Goal: Task Accomplishment & Management: Manage account settings

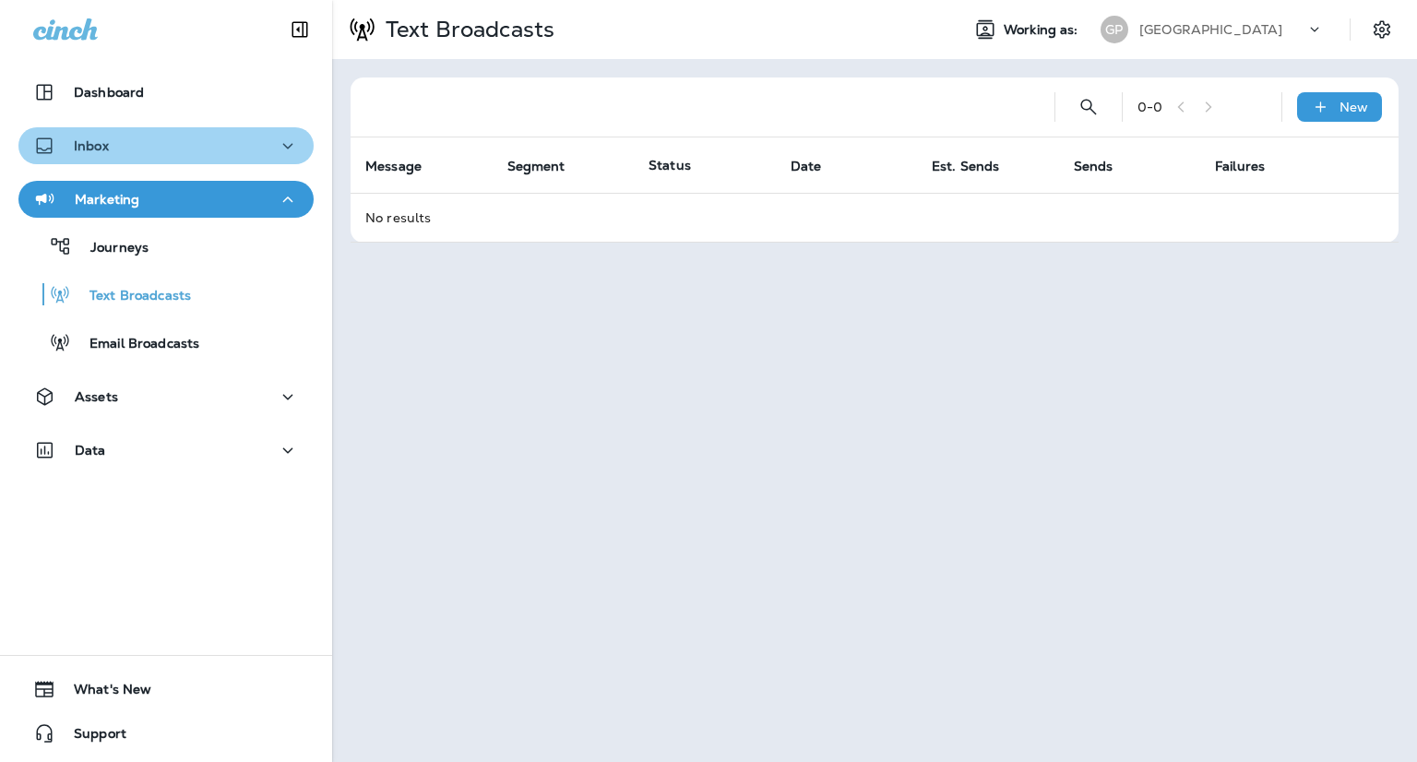
click at [166, 129] on button "Inbox" at bounding box center [165, 145] width 295 height 37
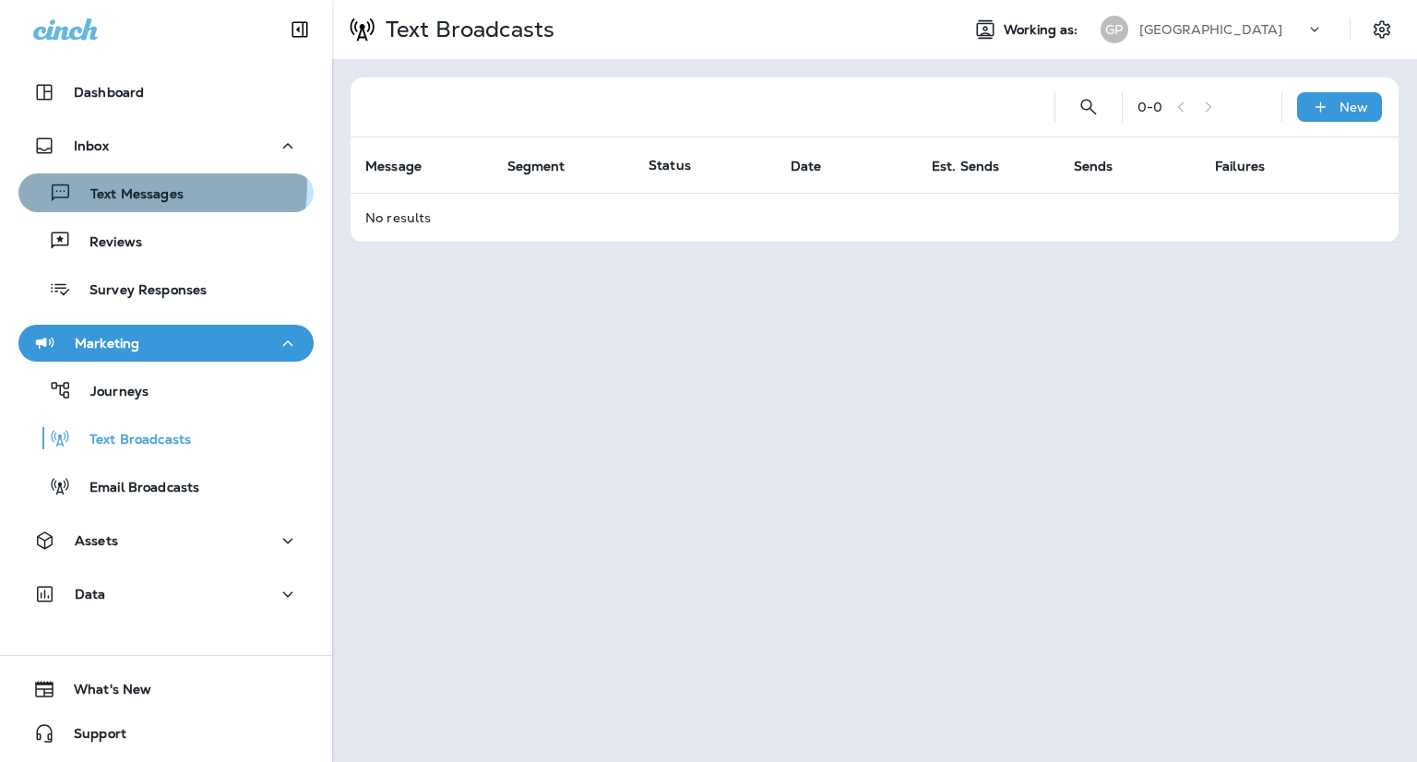
click at [137, 186] on p "Text Messages" at bounding box center [128, 195] width 112 height 18
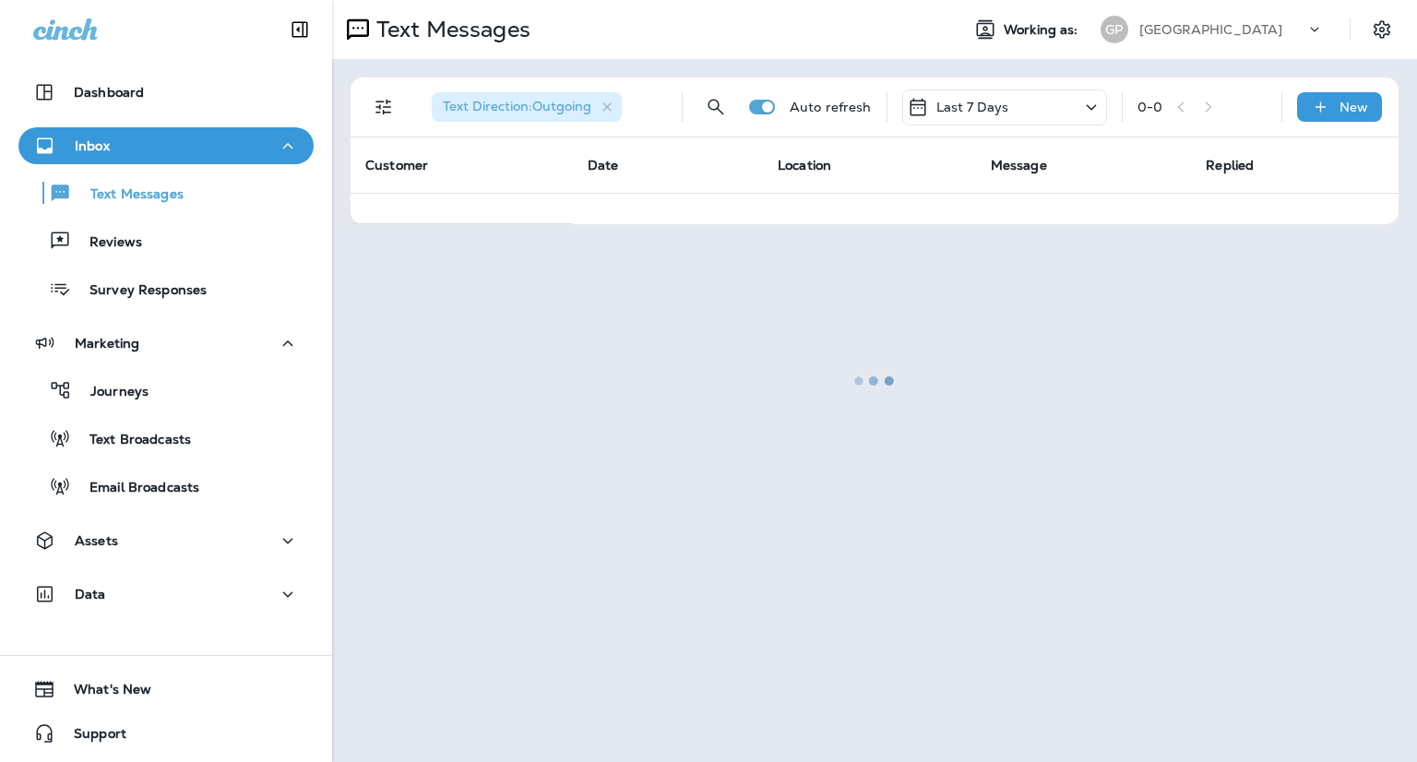
click at [613, 111] on div at bounding box center [874, 381] width 1081 height 758
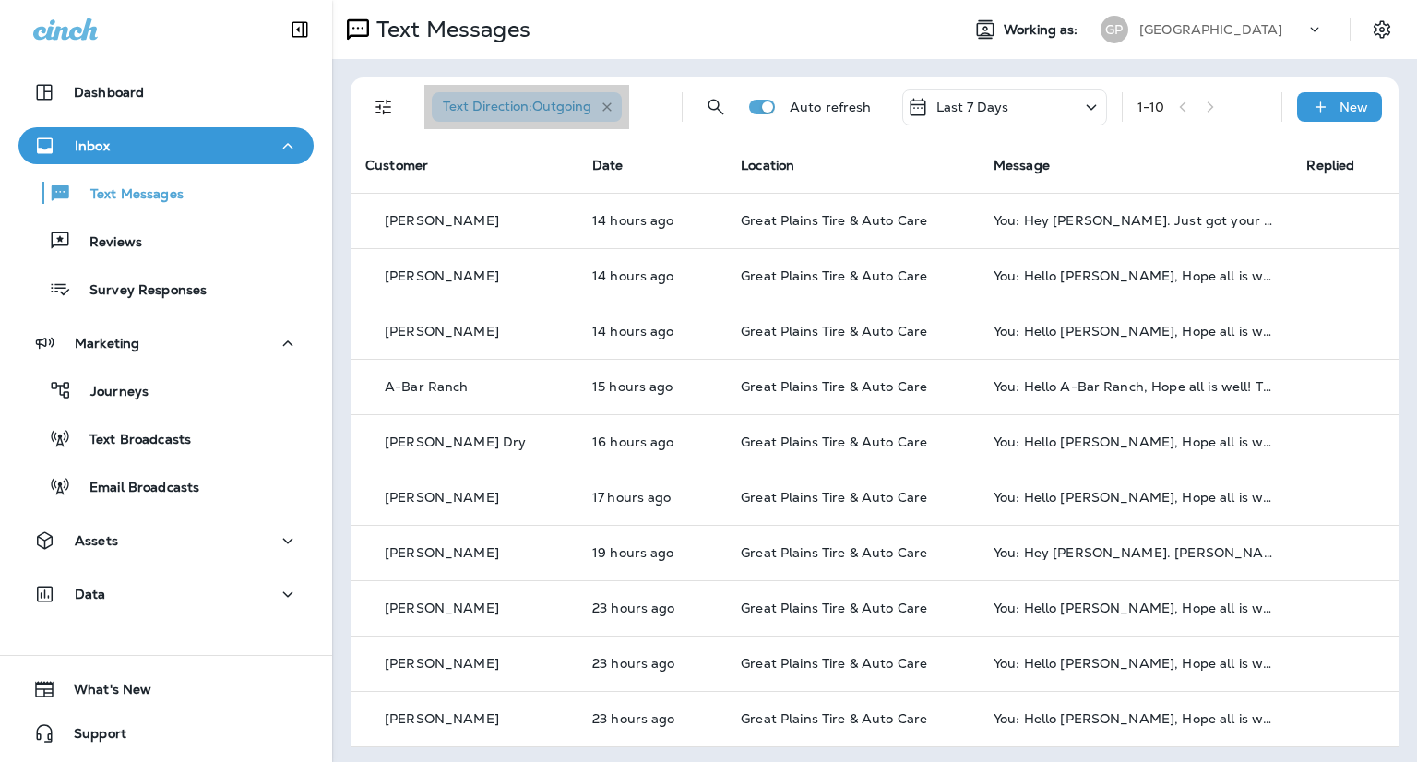
click at [609, 108] on icon "button" at bounding box center [606, 106] width 9 height 9
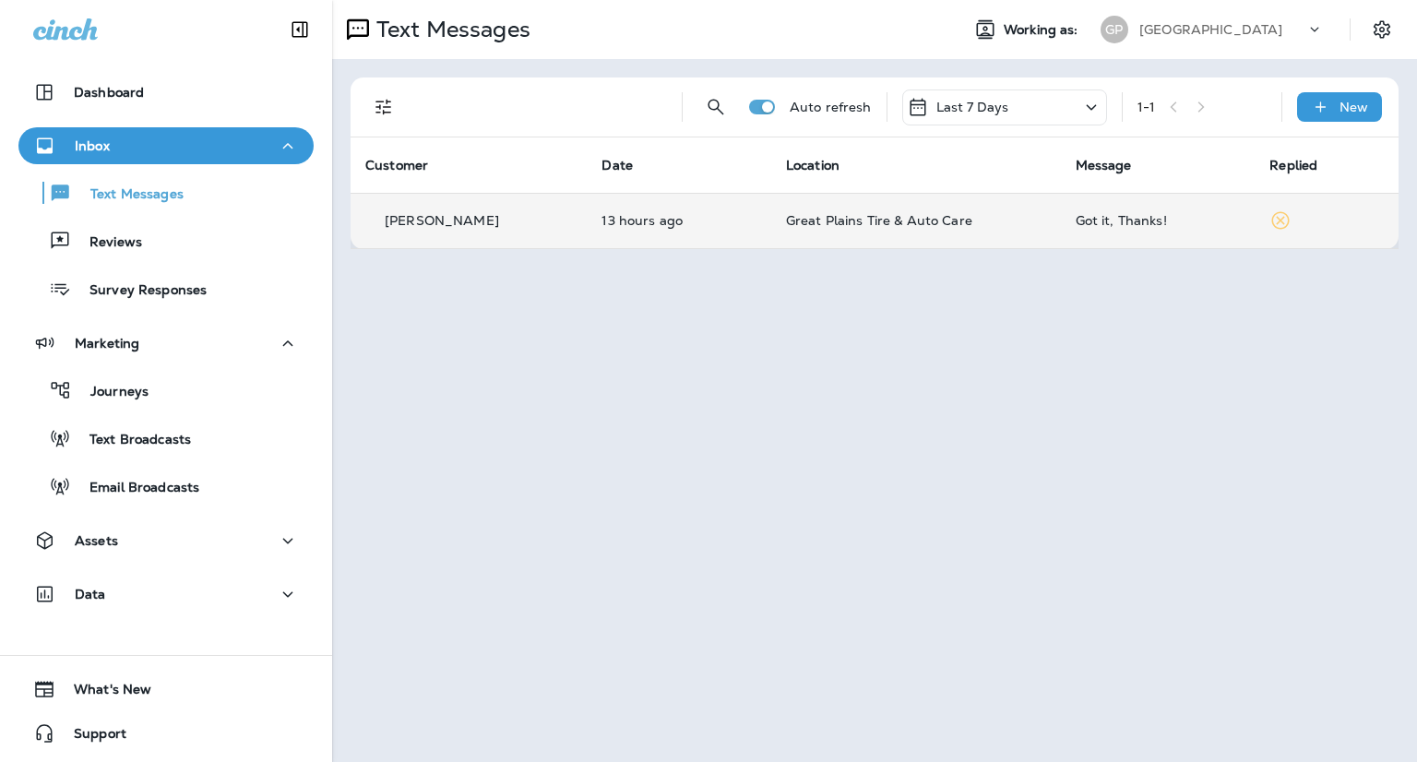
click at [1115, 223] on div "Got it, Thanks!" at bounding box center [1158, 220] width 165 height 15
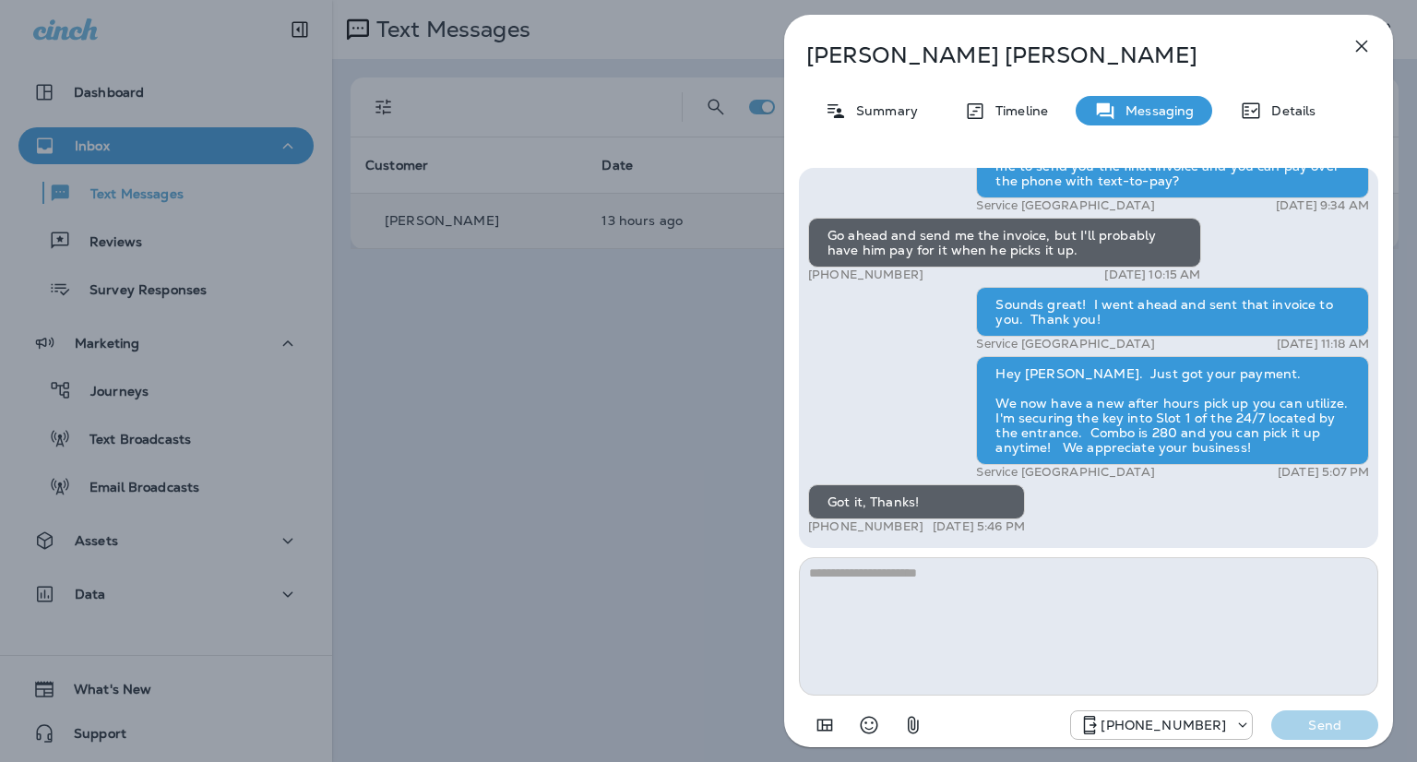
click at [564, 333] on div "[PERSON_NAME] Summary Timeline Messaging Details Hey [PERSON_NAME]. [PERSON_NAM…" at bounding box center [708, 381] width 1417 height 762
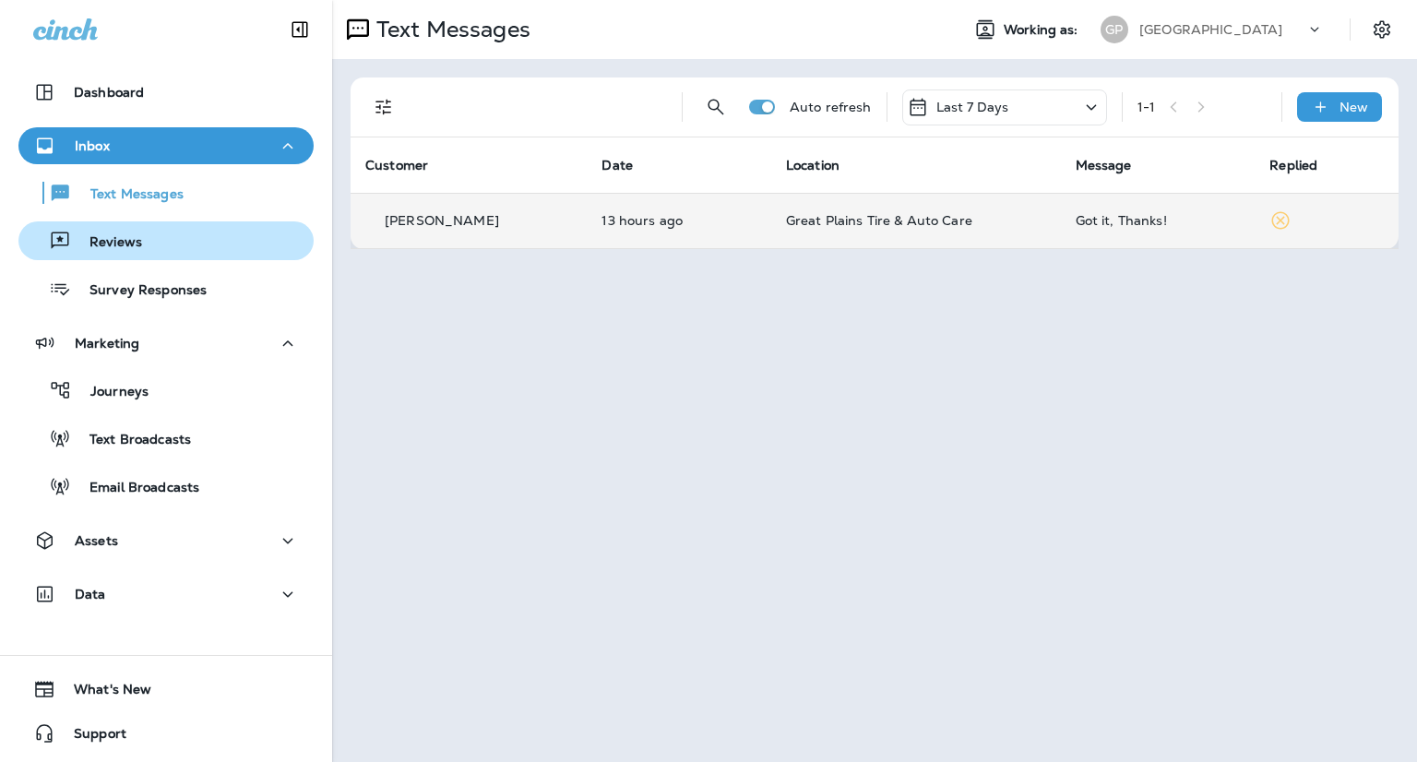
click at [132, 237] on p "Reviews" at bounding box center [106, 243] width 71 height 18
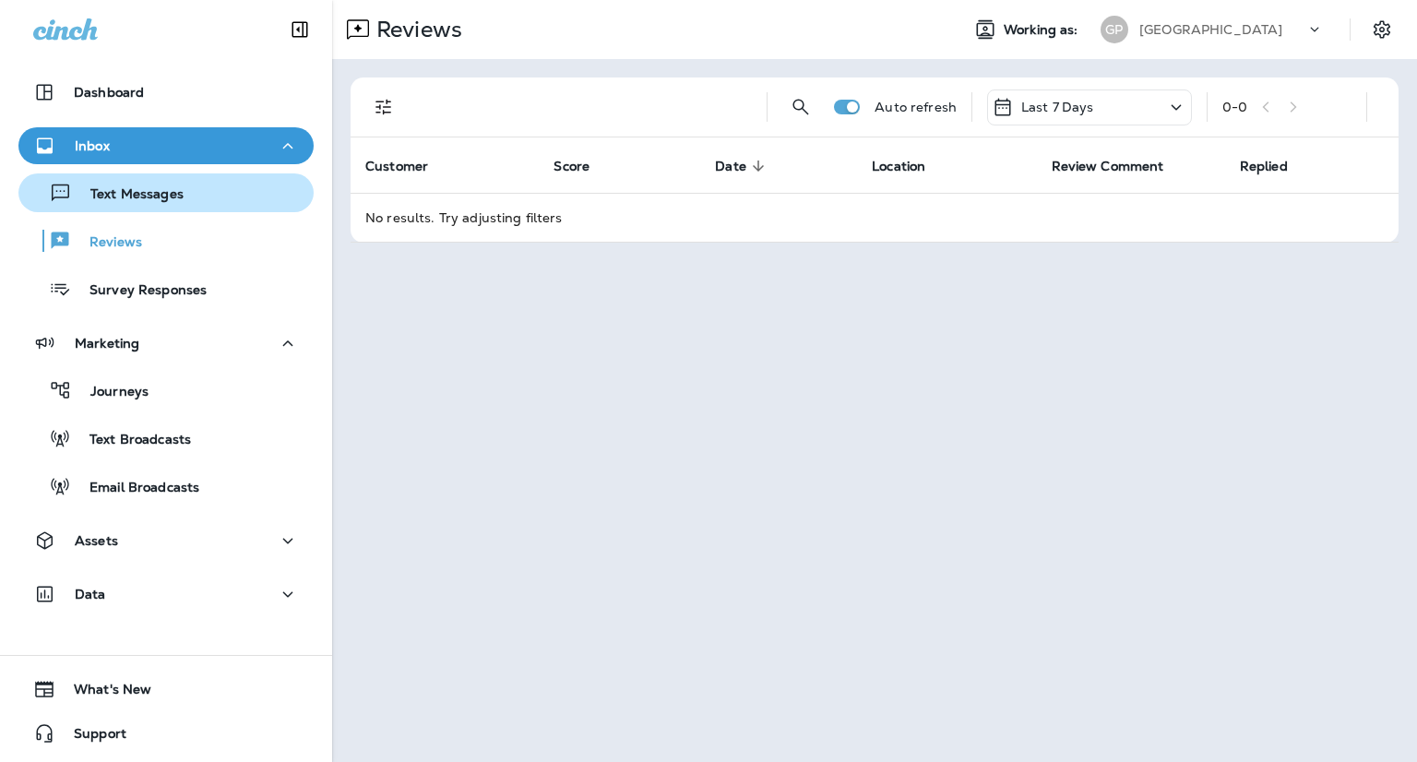
click at [141, 191] on p "Text Messages" at bounding box center [128, 195] width 112 height 18
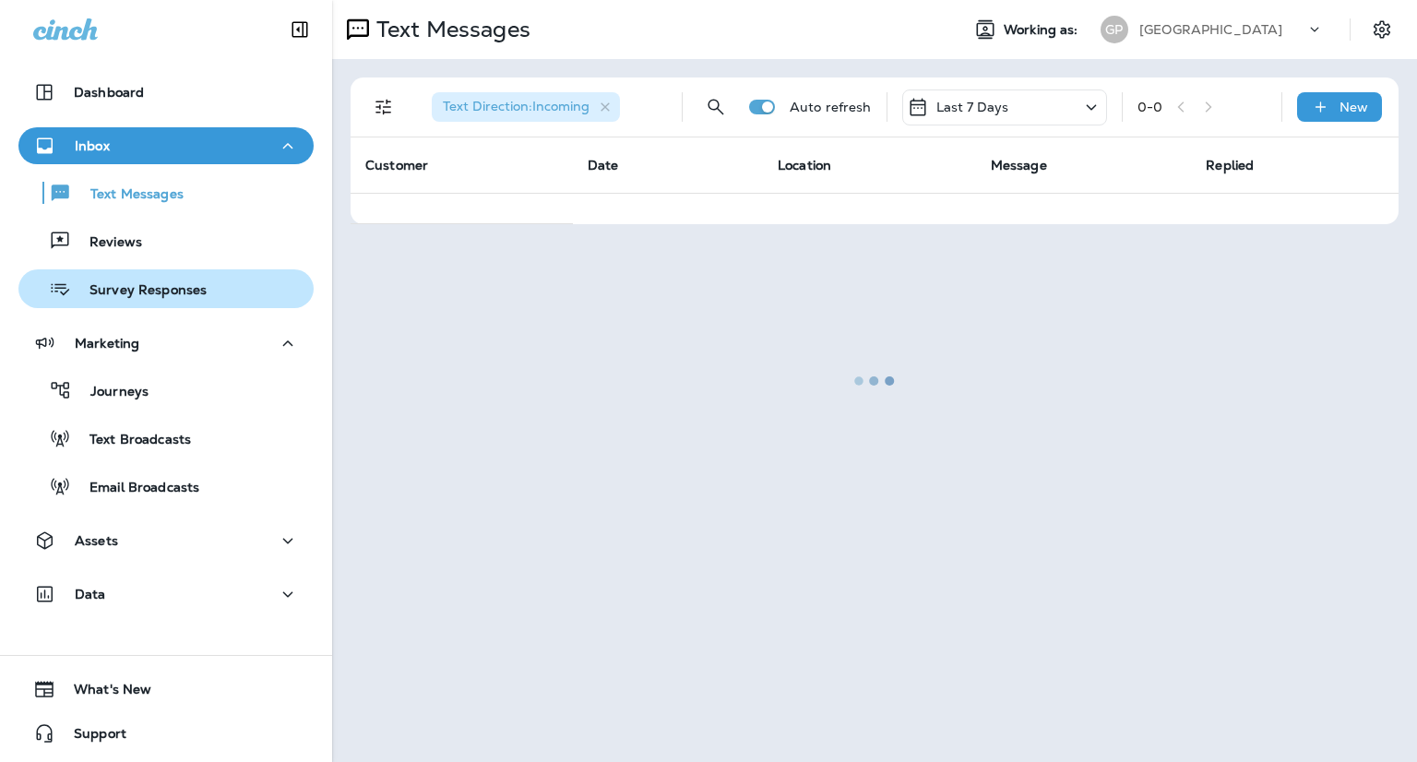
click at [147, 290] on p "Survey Responses" at bounding box center [139, 291] width 136 height 18
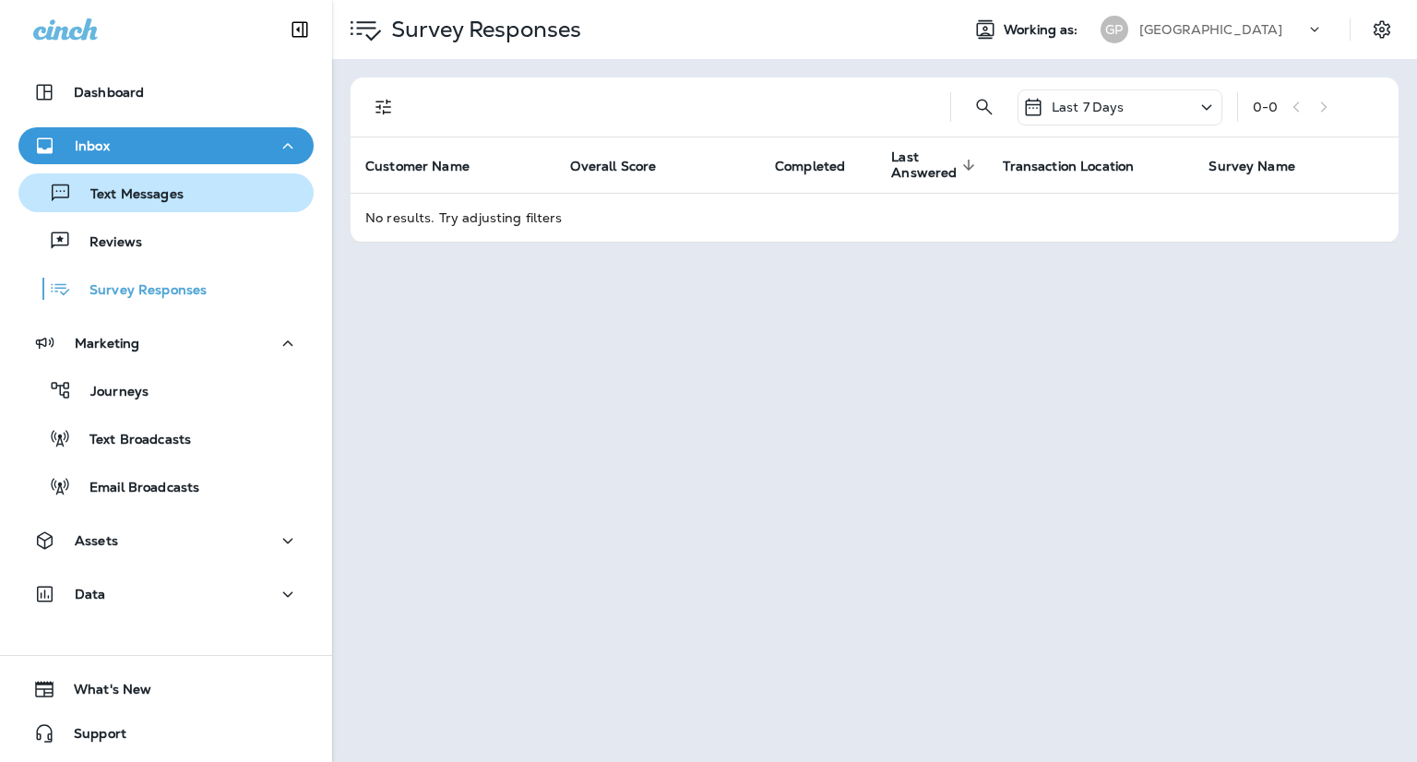
click at [149, 194] on p "Text Messages" at bounding box center [128, 195] width 112 height 18
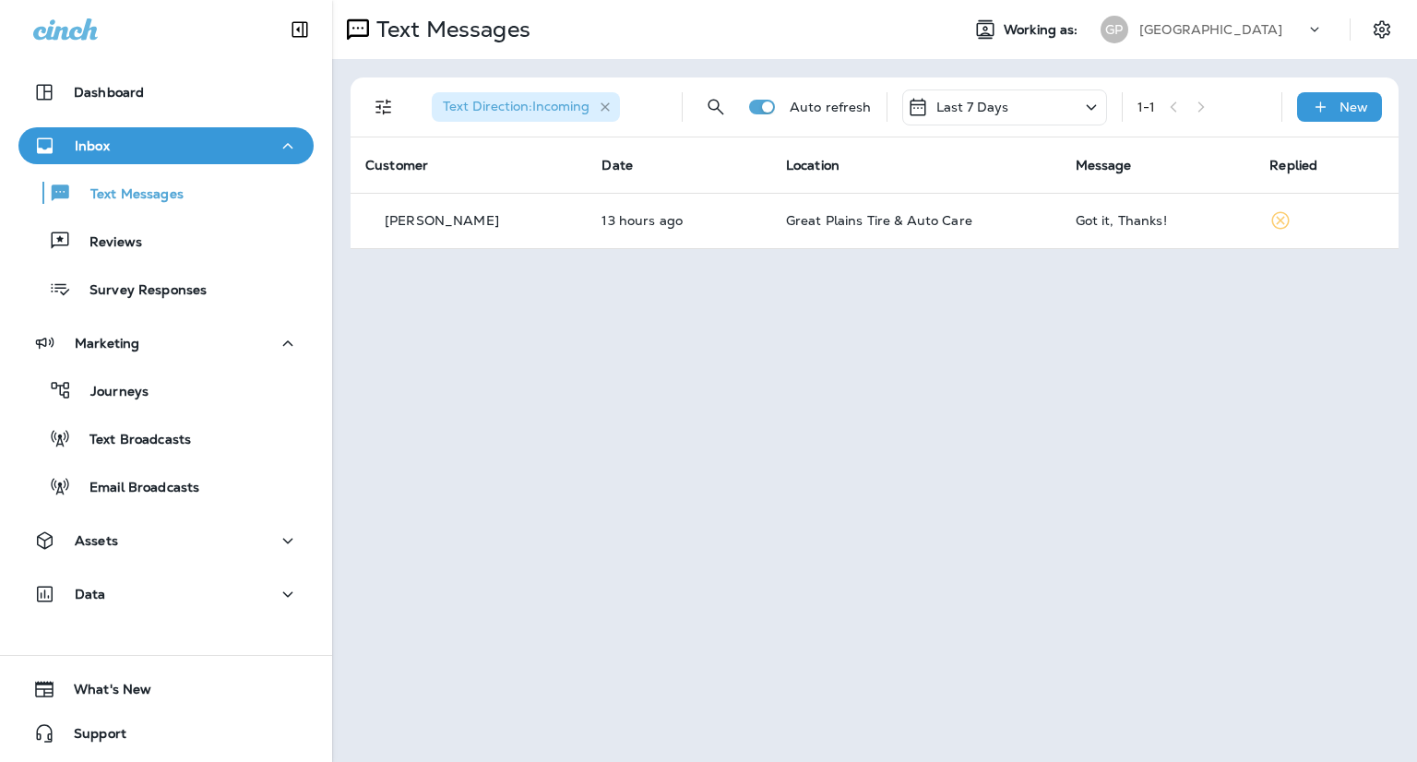
click at [604, 111] on icon "button" at bounding box center [606, 108] width 16 height 16
click at [383, 111] on icon "Filters" at bounding box center [384, 108] width 16 height 16
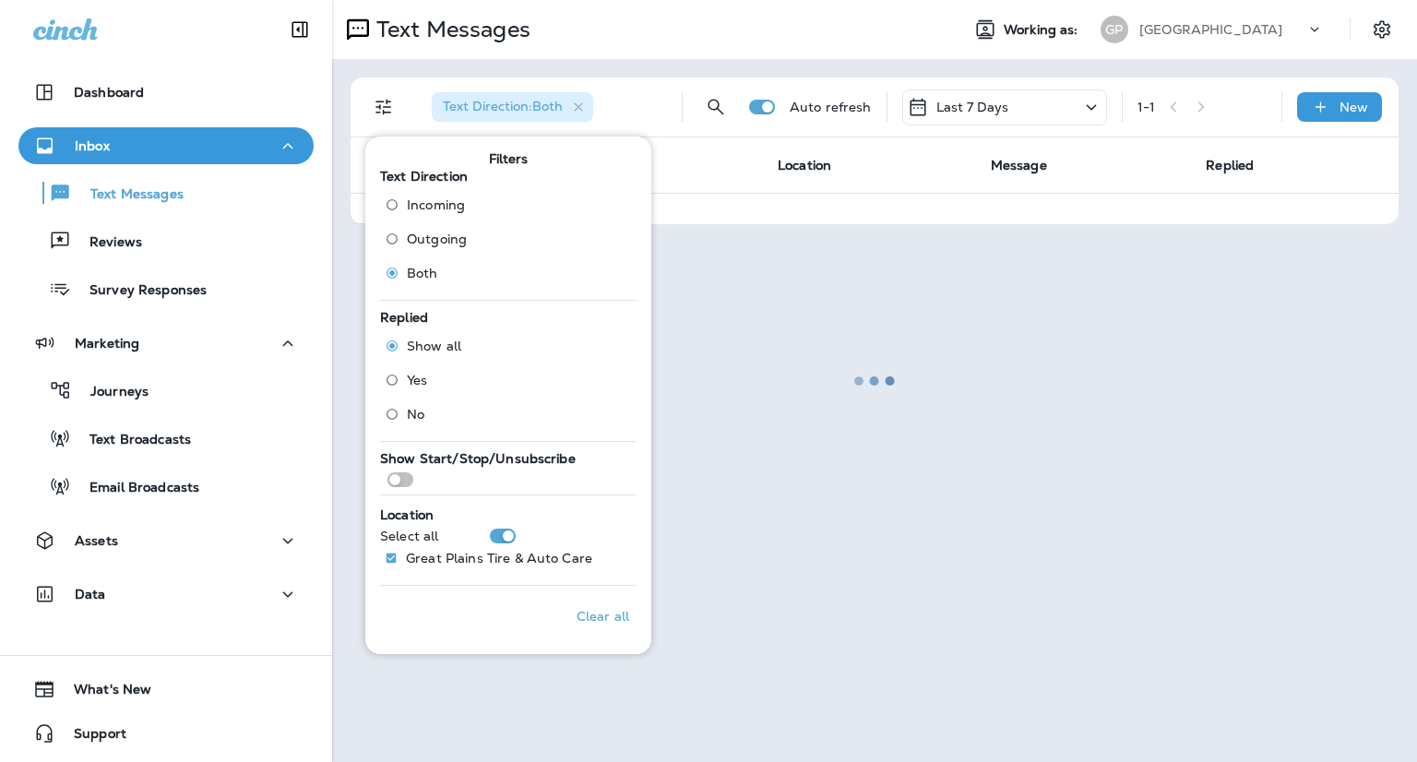
click at [996, 333] on div at bounding box center [874, 381] width 1081 height 758
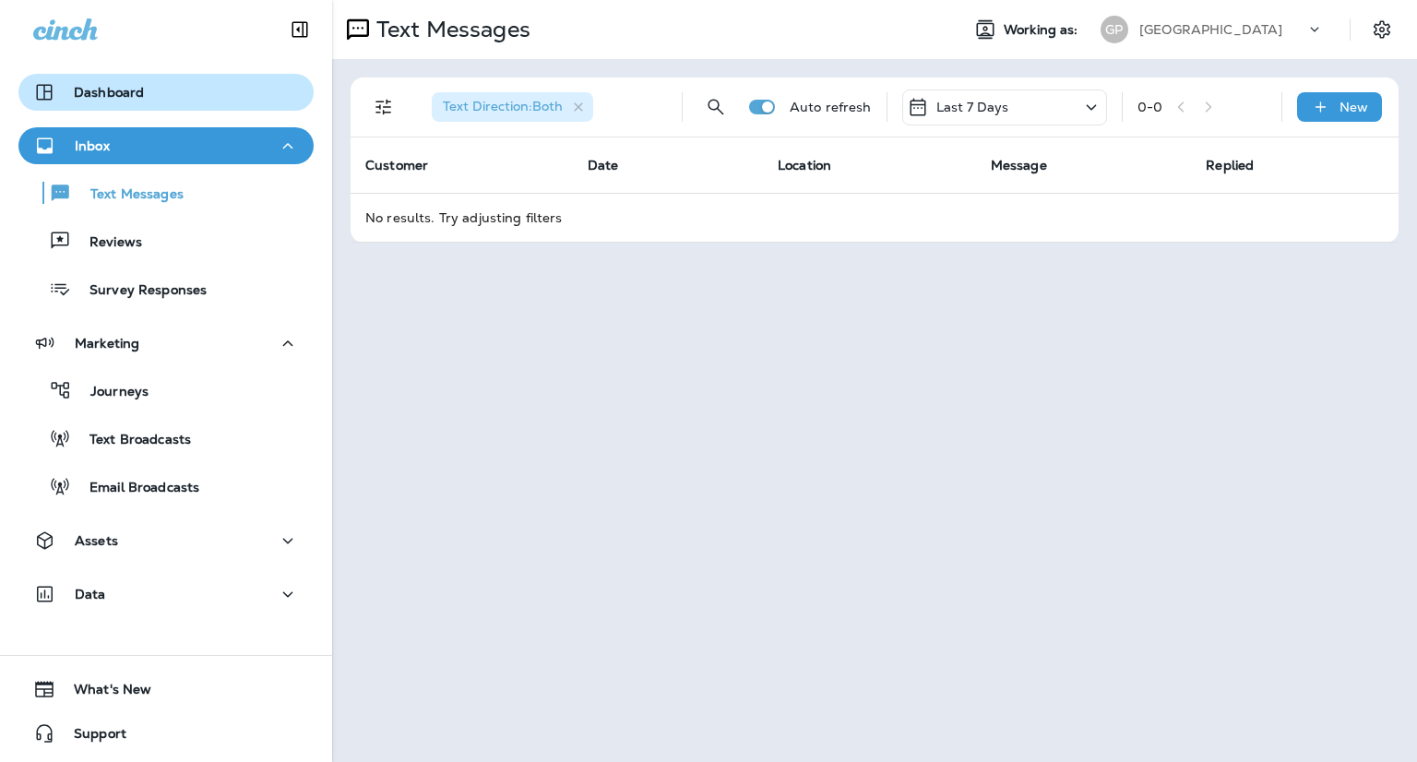
click at [111, 104] on button "Dashboard" at bounding box center [165, 92] width 295 height 37
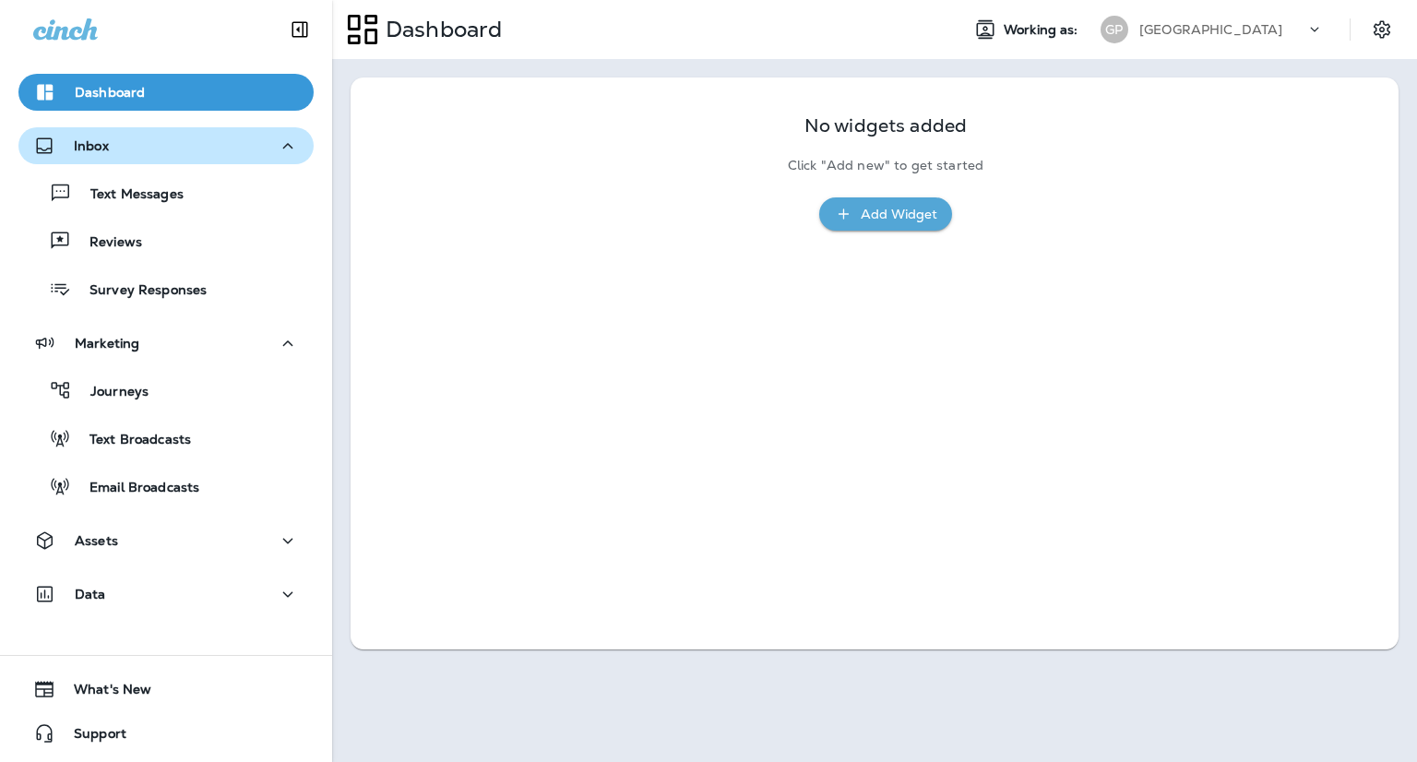
click at [113, 146] on div "Inbox" at bounding box center [166, 146] width 266 height 23
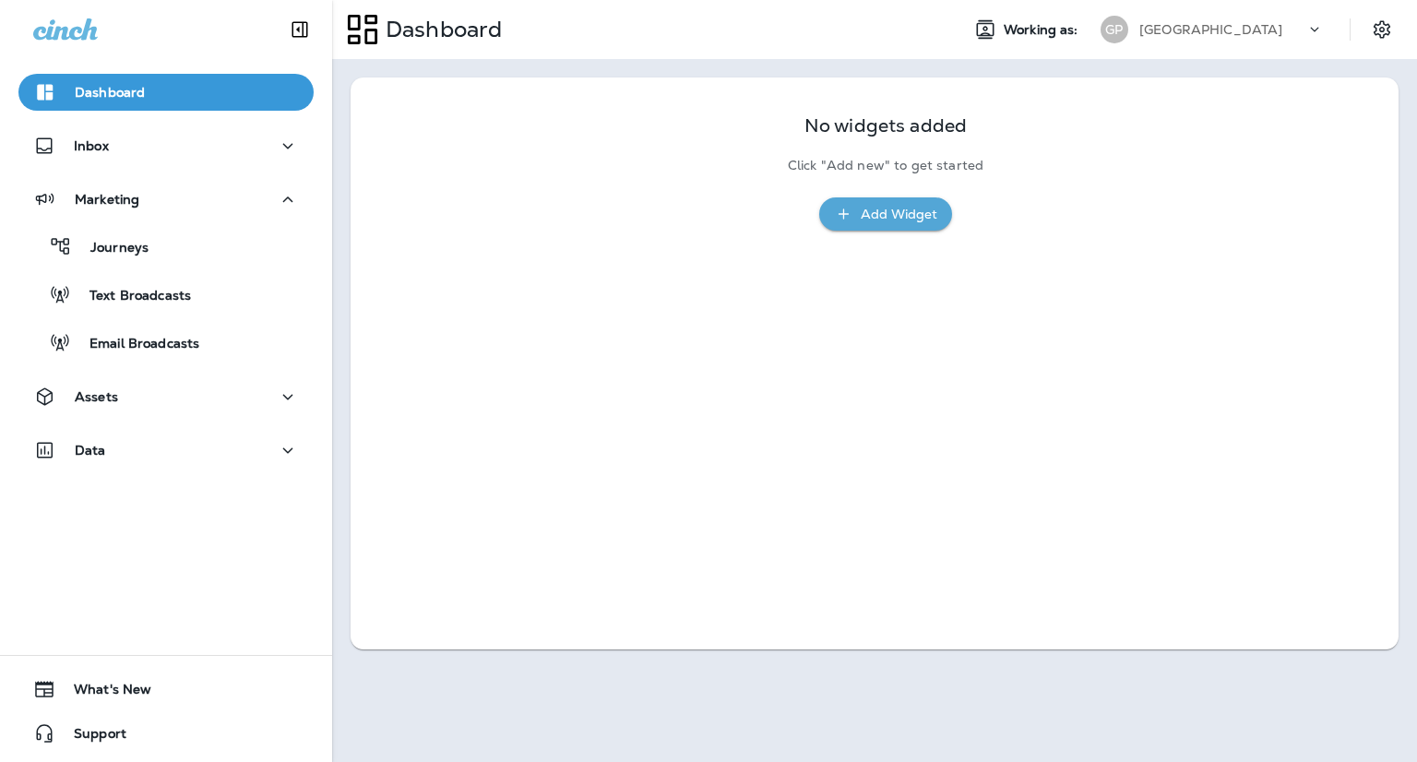
click at [1319, 33] on icon at bounding box center [1315, 29] width 18 height 18
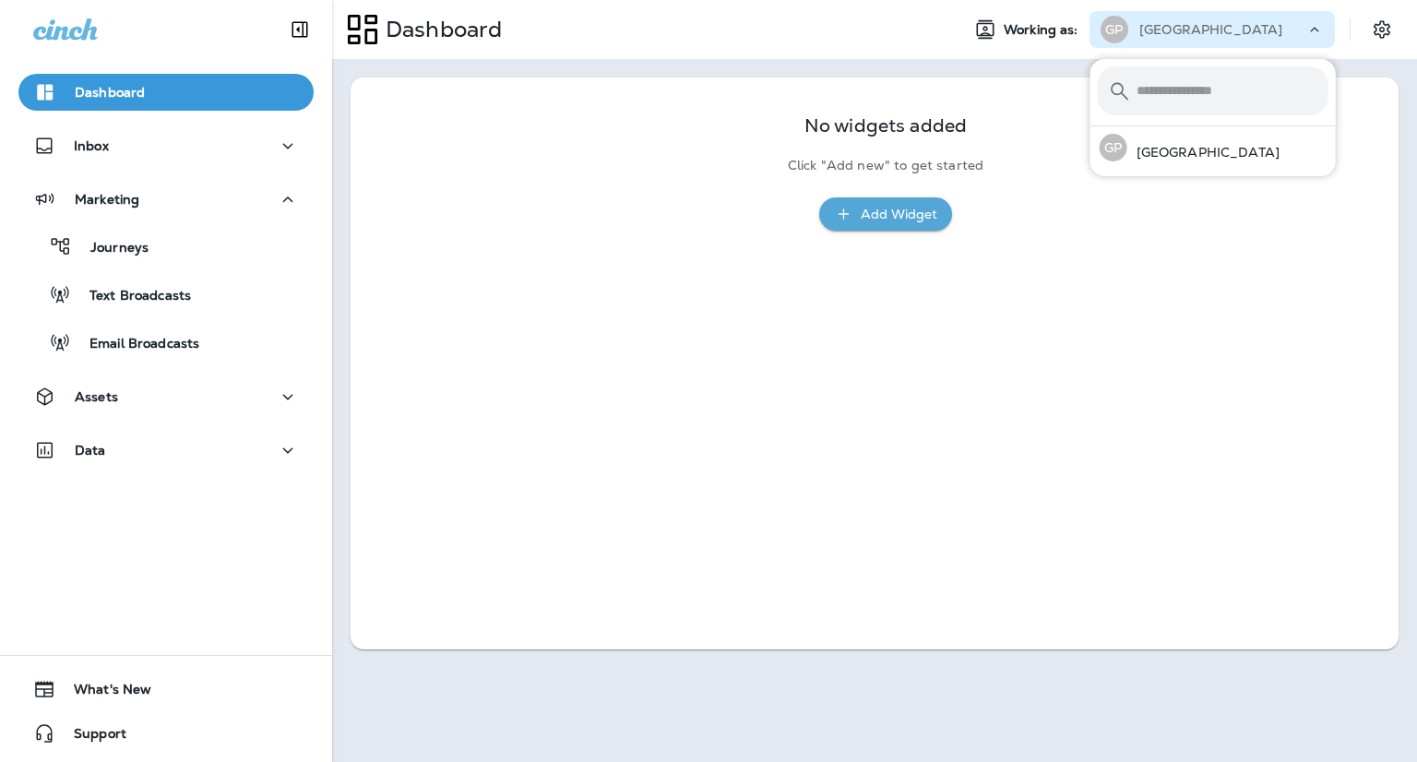
click at [1316, 30] on icon at bounding box center [1315, 29] width 18 height 18
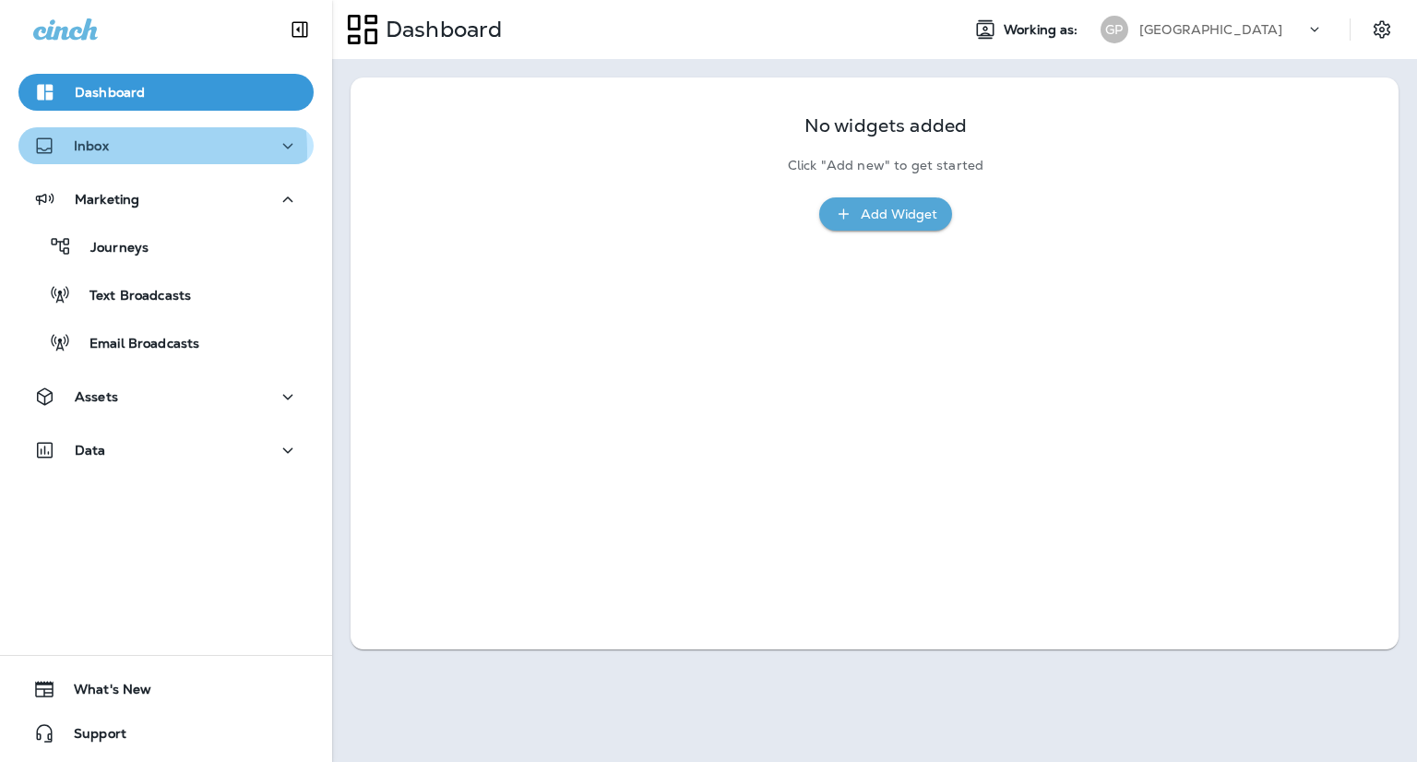
click at [110, 151] on div "Inbox" at bounding box center [166, 146] width 266 height 23
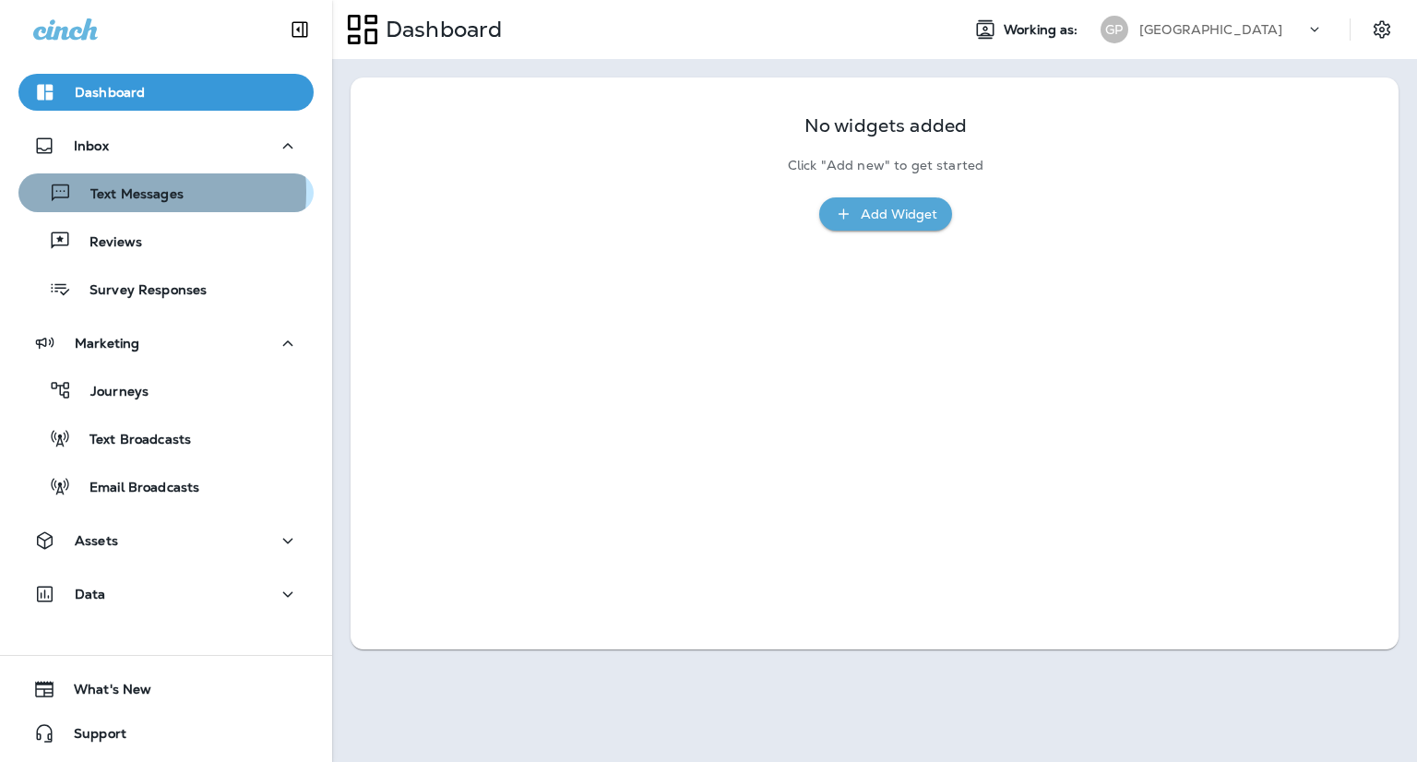
click at [116, 192] on p "Text Messages" at bounding box center [128, 195] width 112 height 18
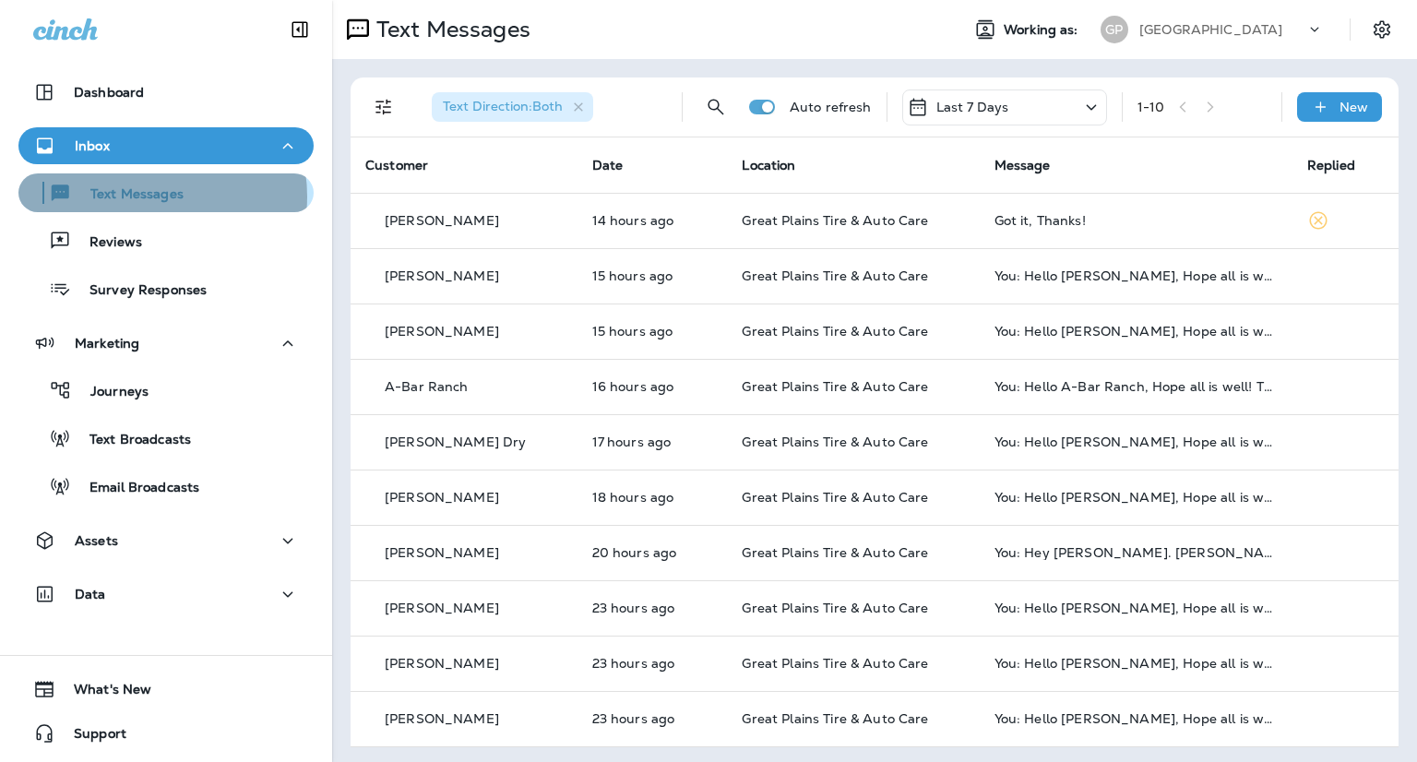
click at [144, 197] on p "Text Messages" at bounding box center [128, 195] width 112 height 18
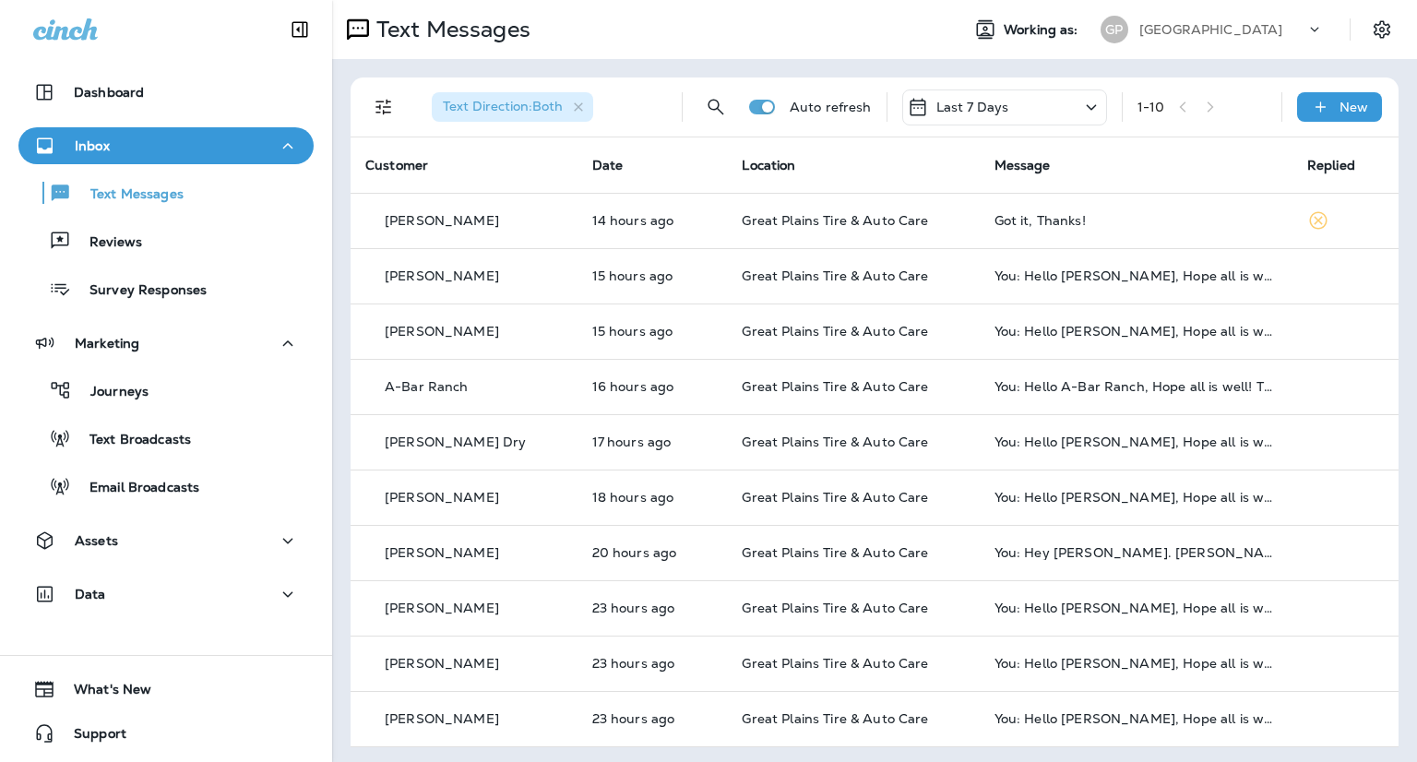
click at [149, 148] on div "Inbox" at bounding box center [166, 146] width 266 height 23
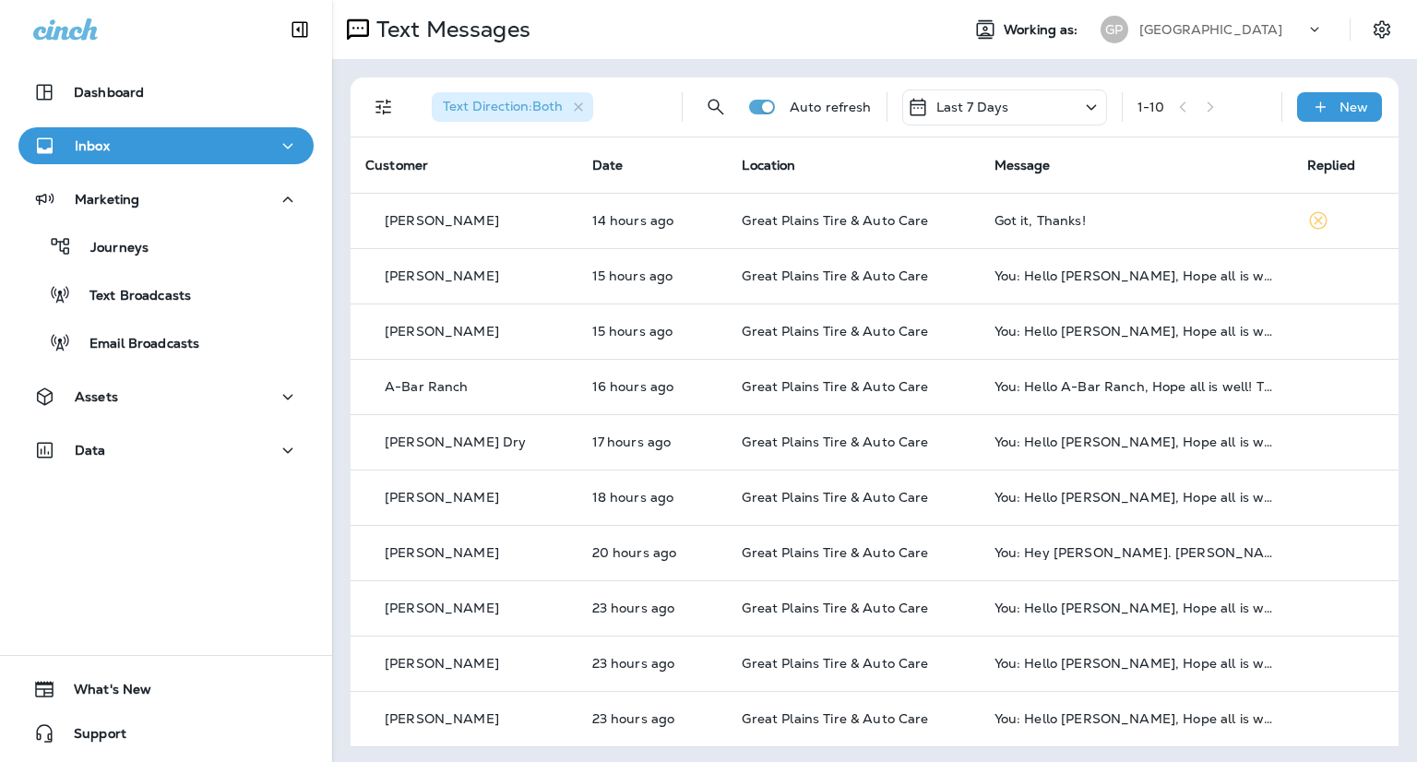
click at [149, 148] on div "Inbox" at bounding box center [166, 146] width 266 height 23
